Goal: Task Accomplishment & Management: Use online tool/utility

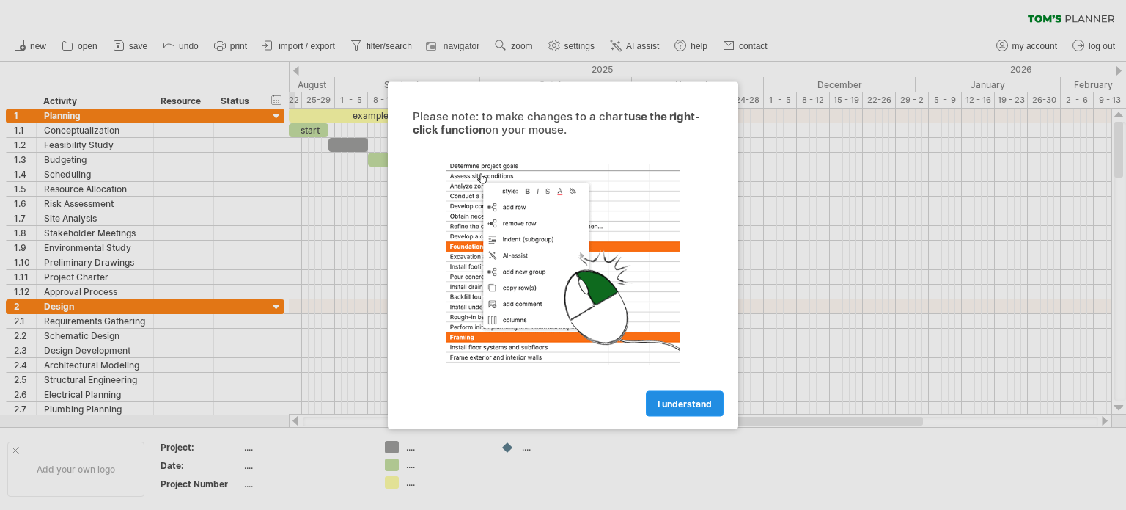
click at [661, 400] on span "I understand" at bounding box center [685, 402] width 54 height 11
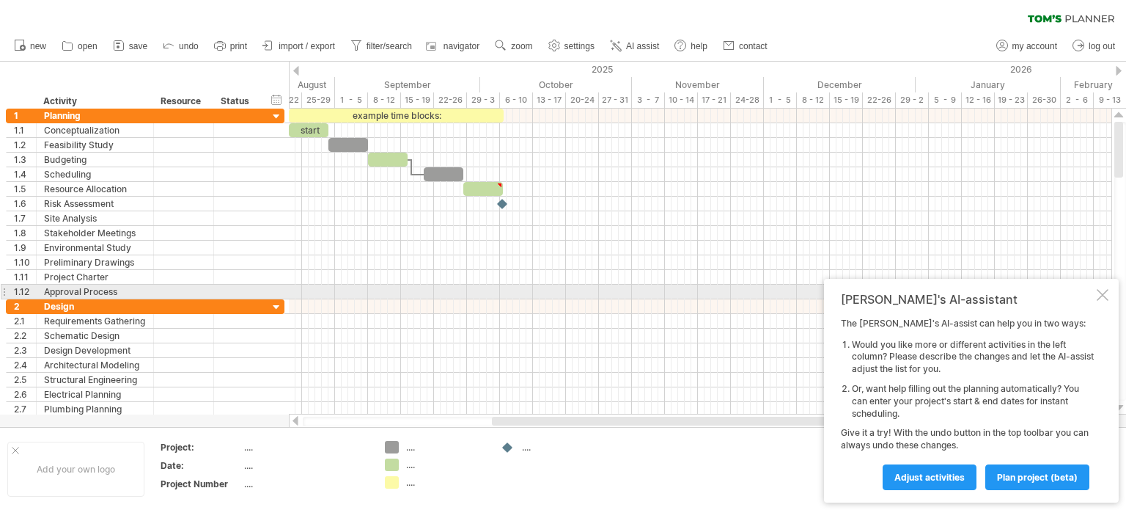
click at [1093, 290] on div "[PERSON_NAME]'s AI-assistant The [PERSON_NAME]'s AI-assist can help you in two …" at bounding box center [971, 391] width 295 height 224
click at [1099, 296] on div at bounding box center [1103, 295] width 12 height 12
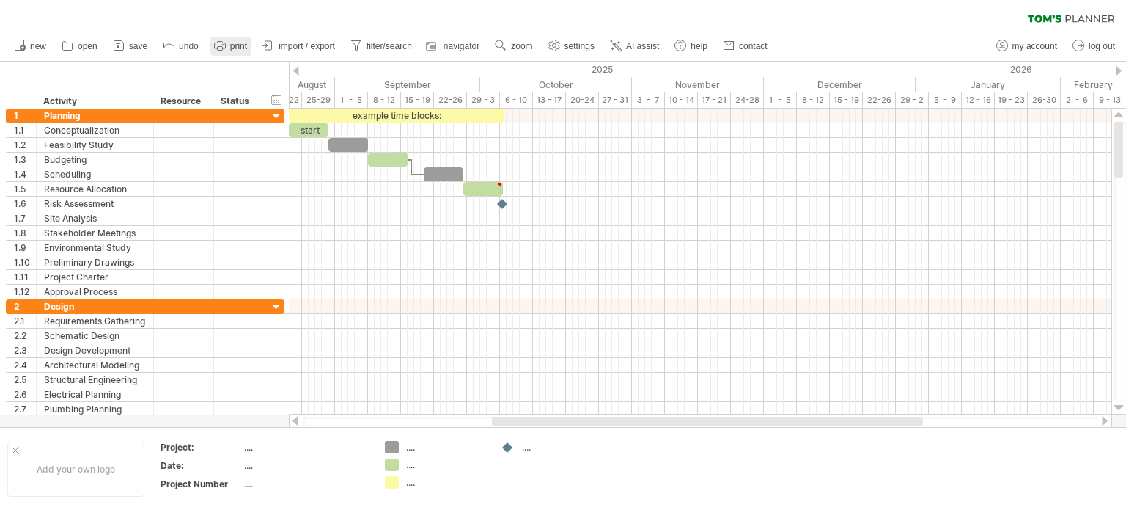
click at [214, 46] on icon at bounding box center [220, 45] width 15 height 15
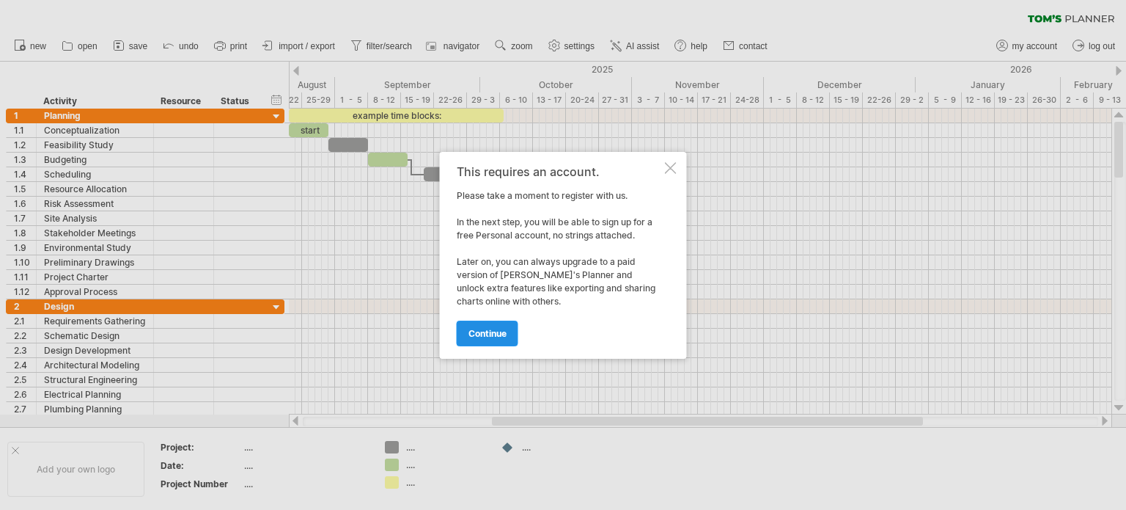
click at [491, 328] on span "continue" at bounding box center [488, 333] width 38 height 11
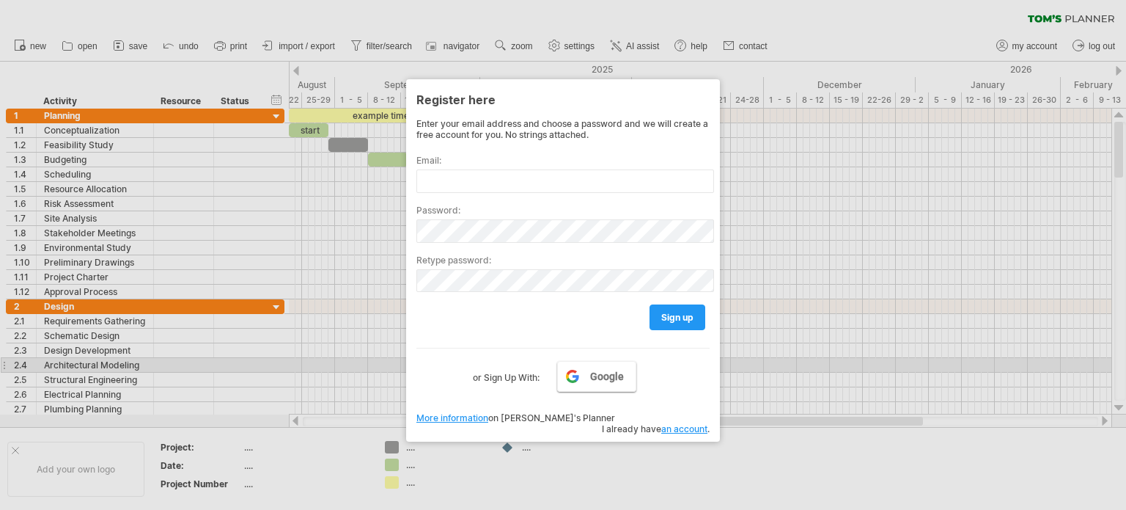
click at [617, 370] on span "Google" at bounding box center [607, 376] width 34 height 12
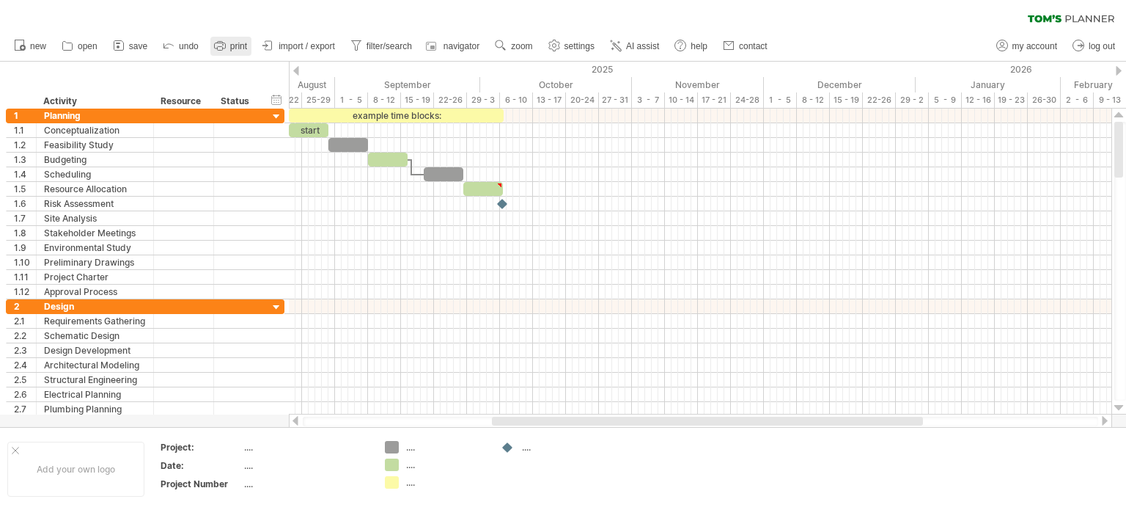
click at [246, 44] on span "print" at bounding box center [238, 46] width 17 height 10
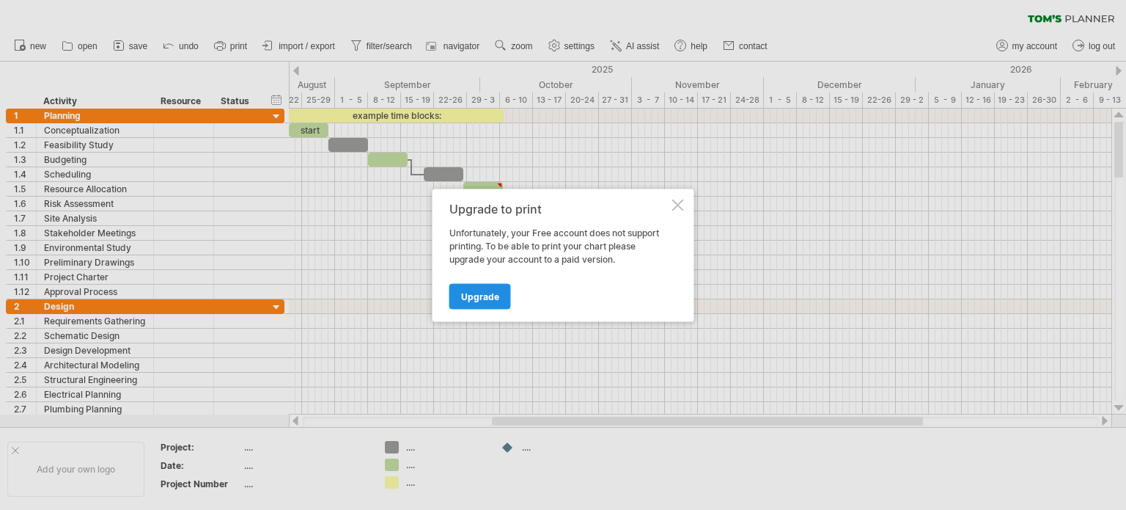
click at [477, 284] on link "Upgrade" at bounding box center [481, 296] width 62 height 26
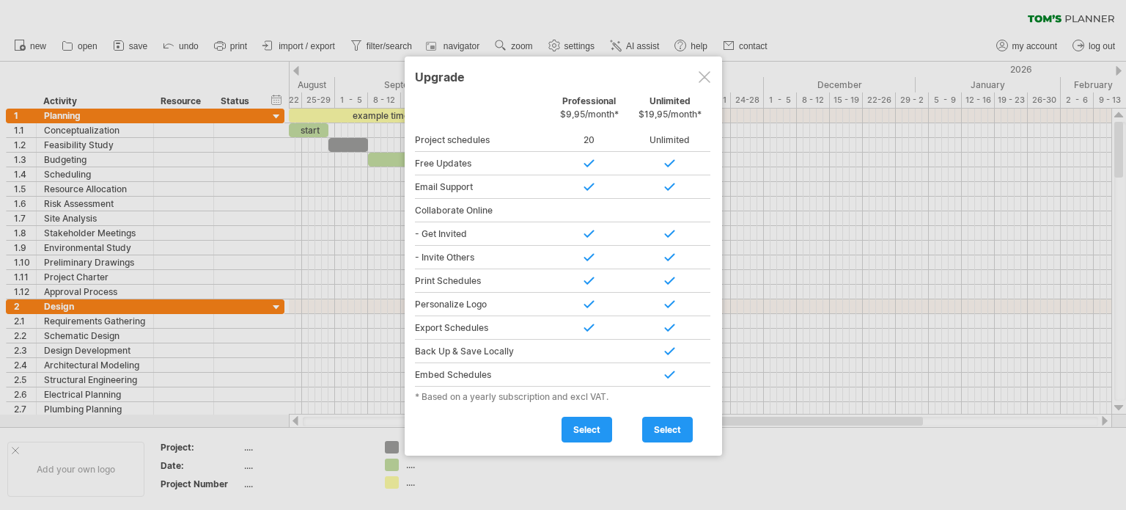
click at [705, 73] on div at bounding box center [705, 77] width 12 height 12
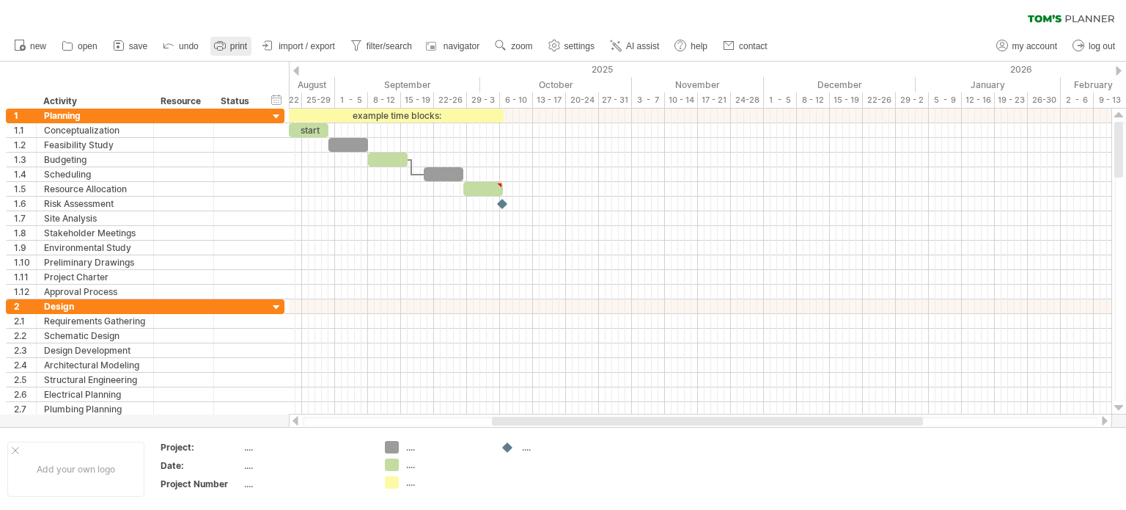
click at [229, 47] on link "print" at bounding box center [230, 46] width 41 height 19
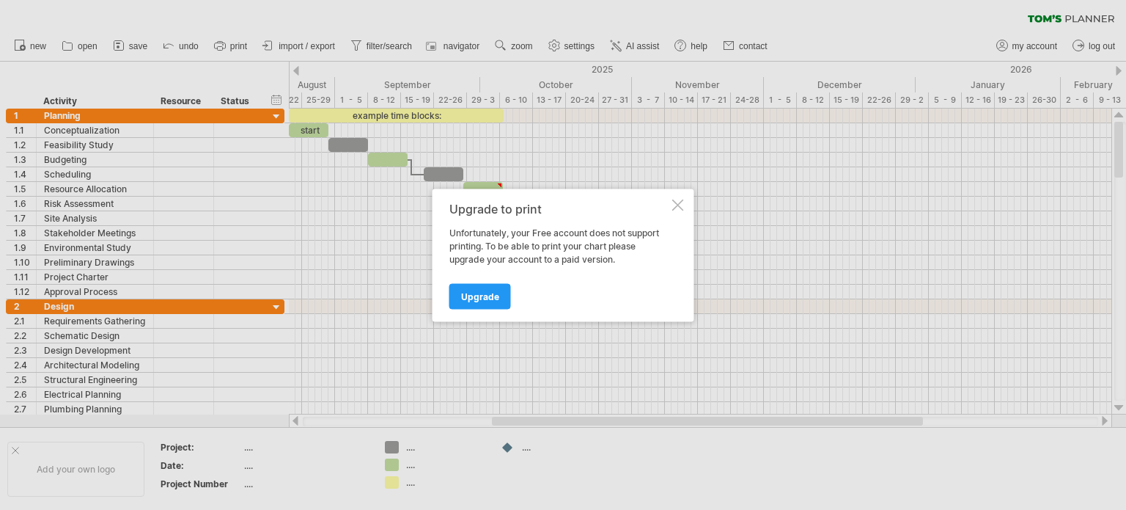
click at [672, 199] on div at bounding box center [678, 205] width 12 height 12
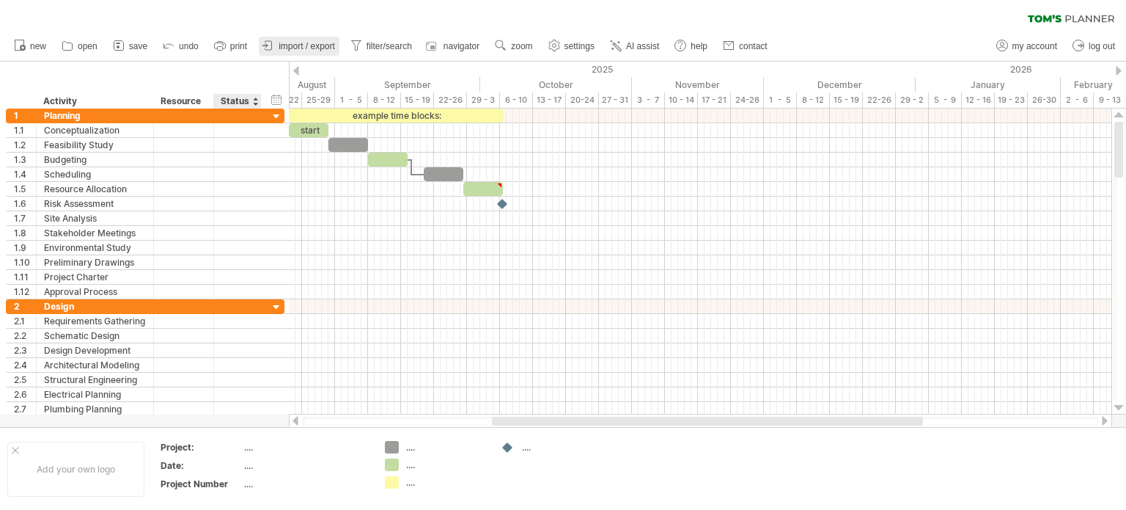
click at [303, 45] on span "import / export" at bounding box center [307, 46] width 56 height 10
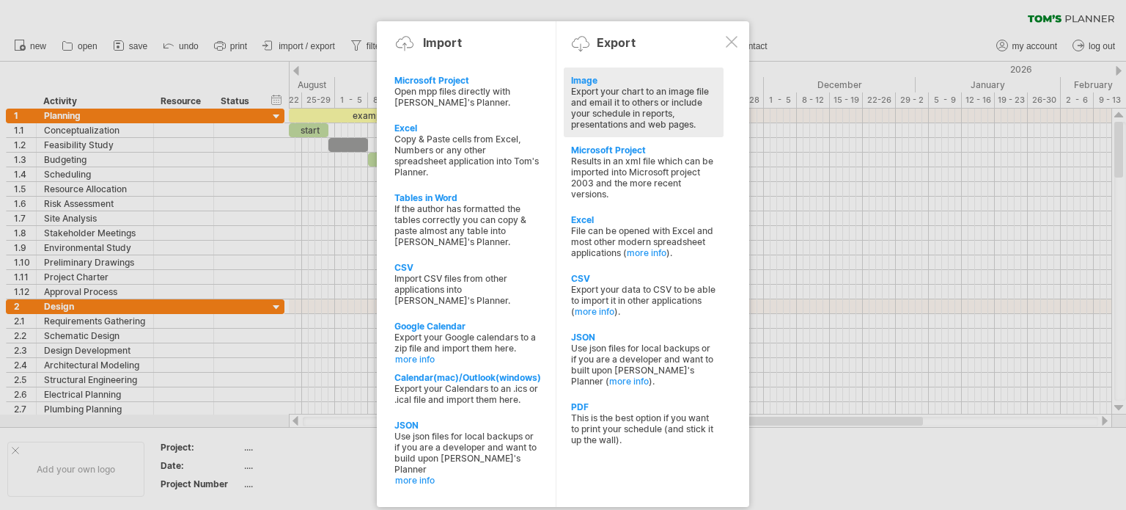
click at [649, 98] on div "Export your chart to an image file and email it to others or include your sched…" at bounding box center [643, 108] width 145 height 44
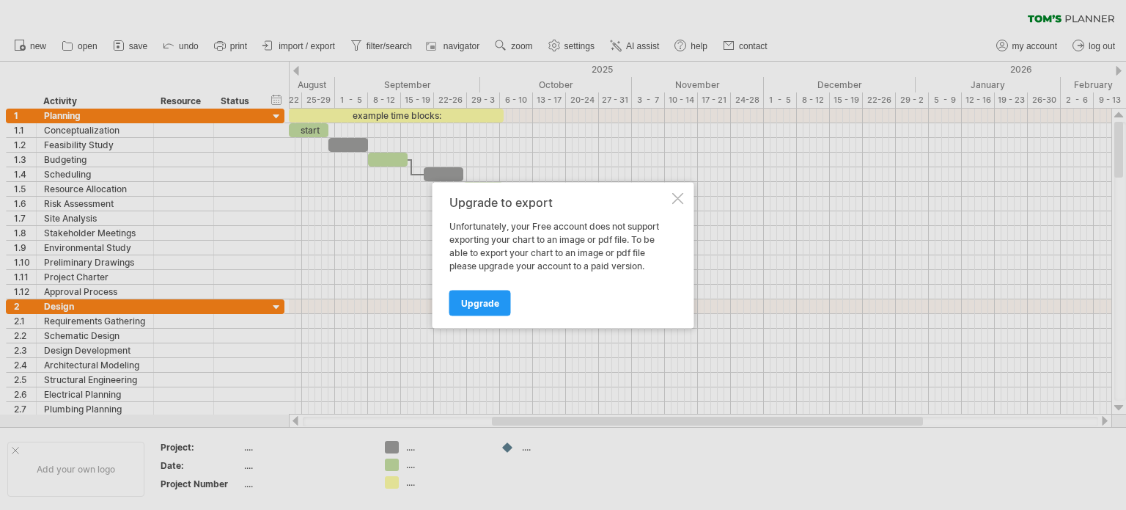
click at [686, 191] on div "Upgrade to export Unfortunately, your Free account does not support exporting y…" at bounding box center [564, 255] width 262 height 146
